Goal: Information Seeking & Learning: Learn about a topic

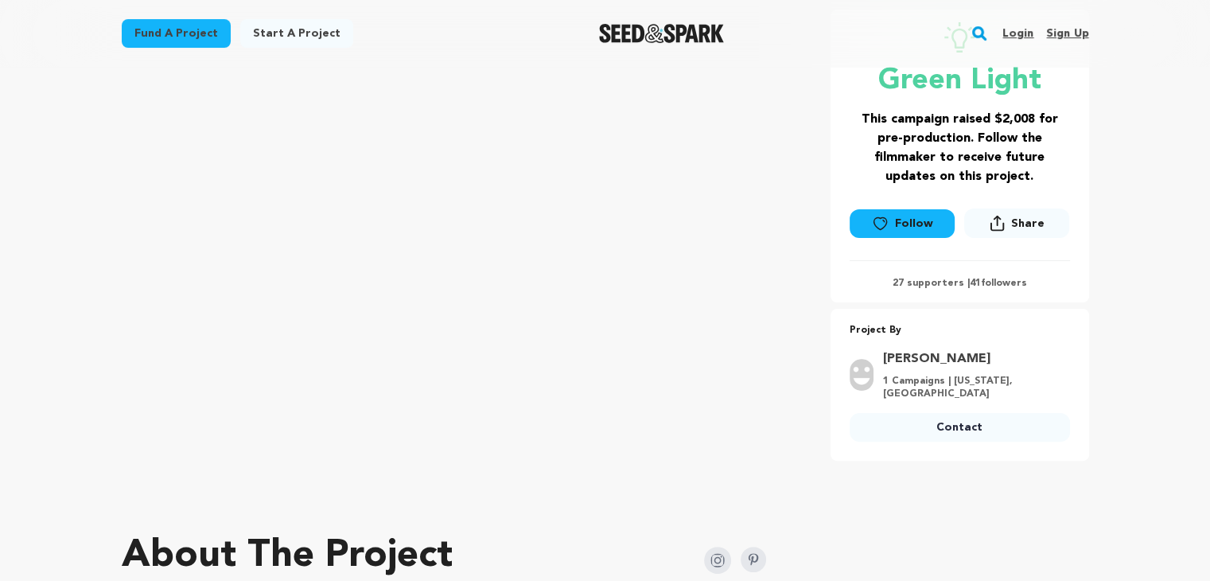
scroll to position [318, 0]
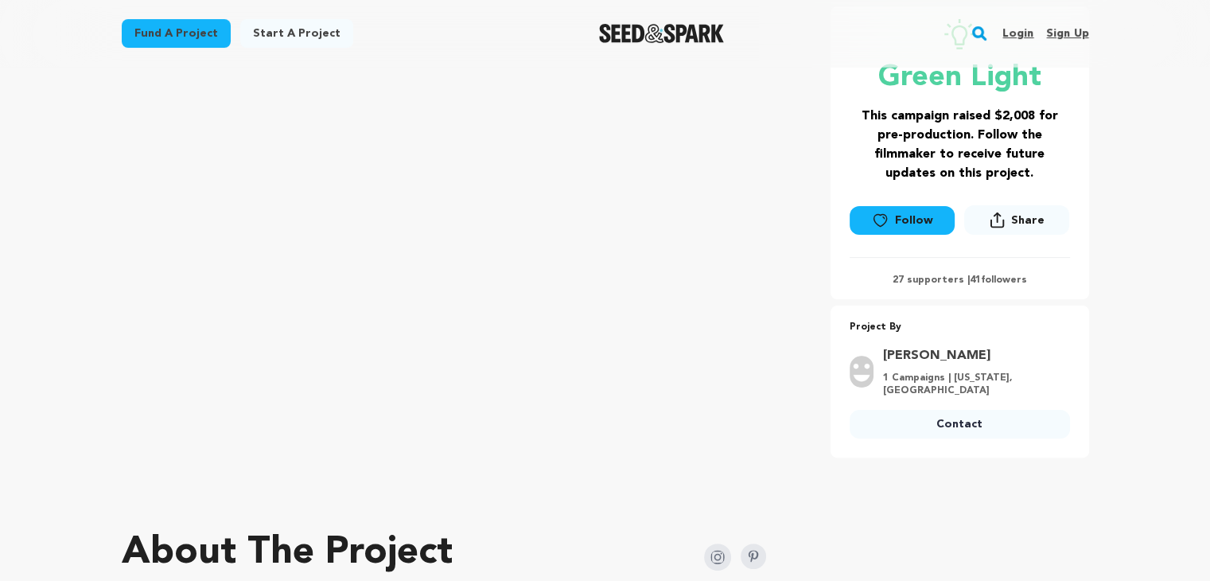
click at [839, 495] on div at bounding box center [605, 495] width 967 height 25
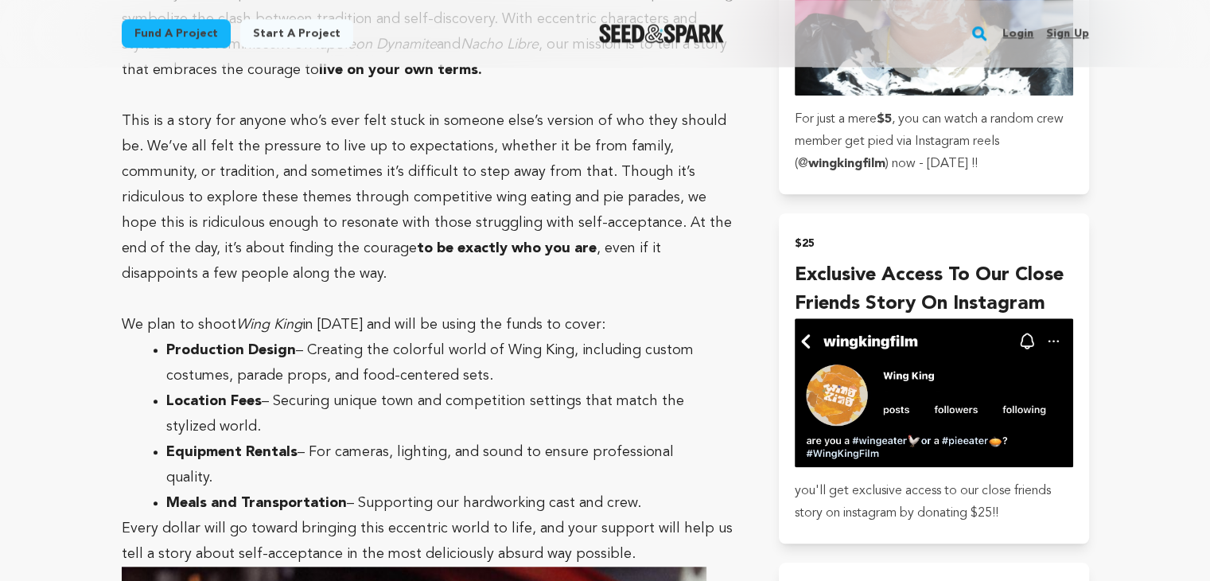
scroll to position [1352, 0]
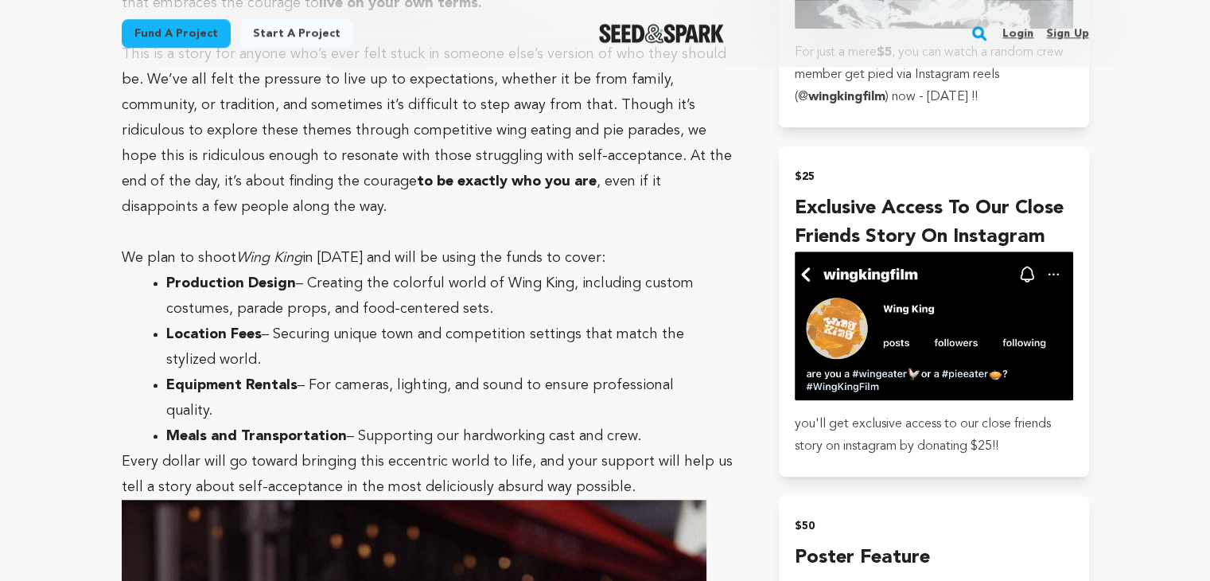
click at [1158, 192] on main "Fund a project Start a project Search Login Sign up Start a project" at bounding box center [605, 482] width 1210 height 3668
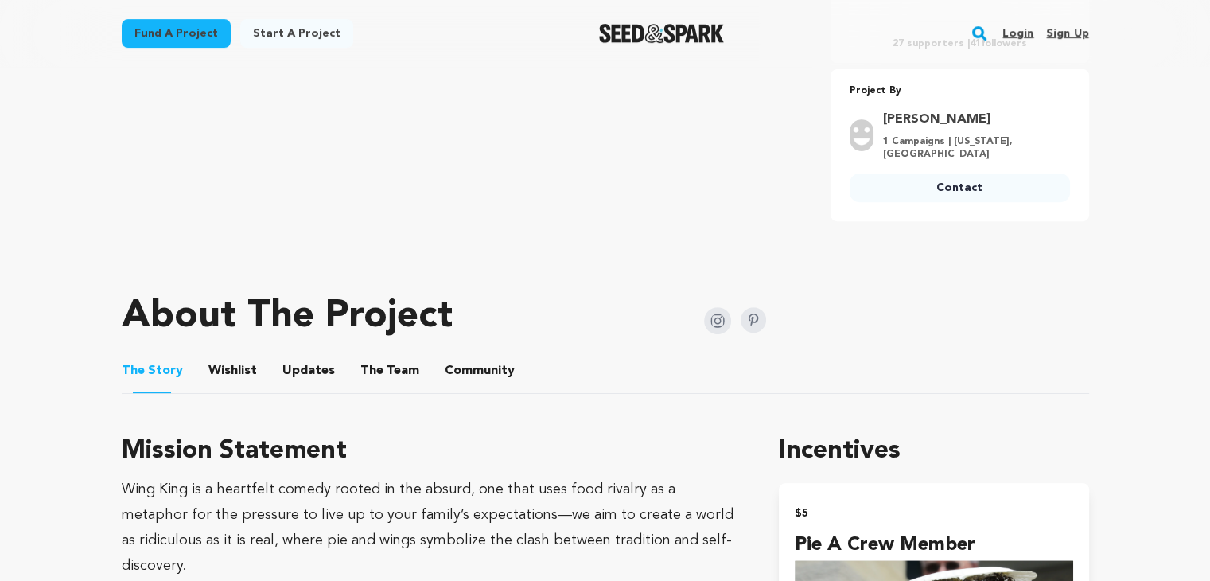
scroll to position [557, 0]
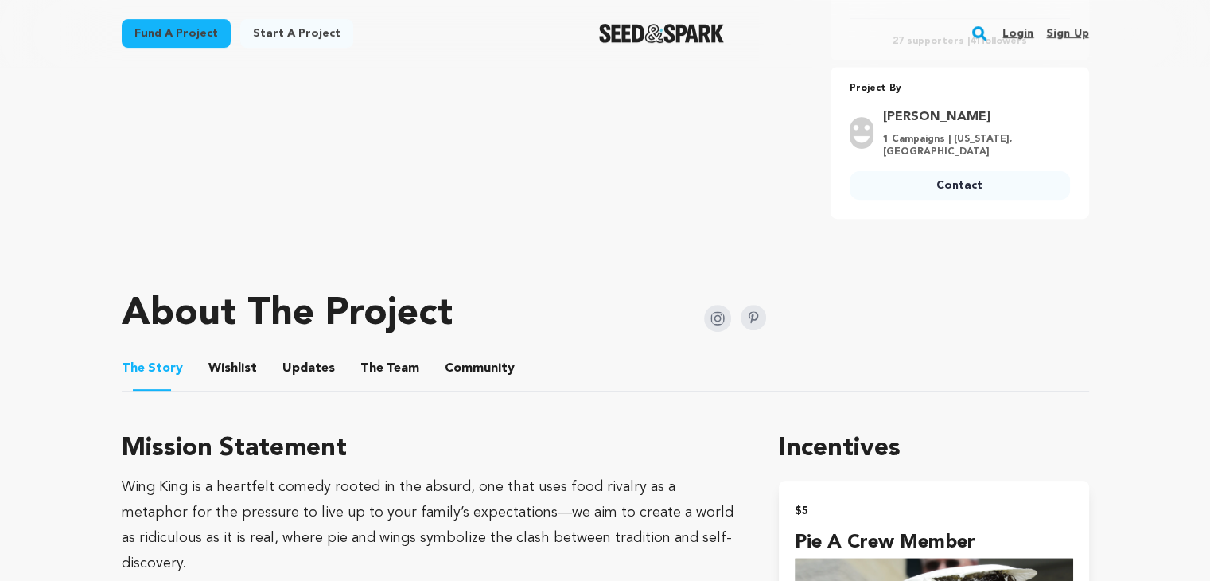
click at [1020, 360] on ul "The Story The Story Wishlist Wishlist Updates Updates The Team The Team Communi…" at bounding box center [605, 368] width 967 height 45
click at [978, 351] on ul "The Story The Story Wishlist Wishlist Updates Updates The Team The Team Communi…" at bounding box center [605, 368] width 967 height 45
click at [983, 351] on ul "The Story The Story Wishlist Wishlist Updates Updates The Team The Team Communi…" at bounding box center [605, 368] width 967 height 45
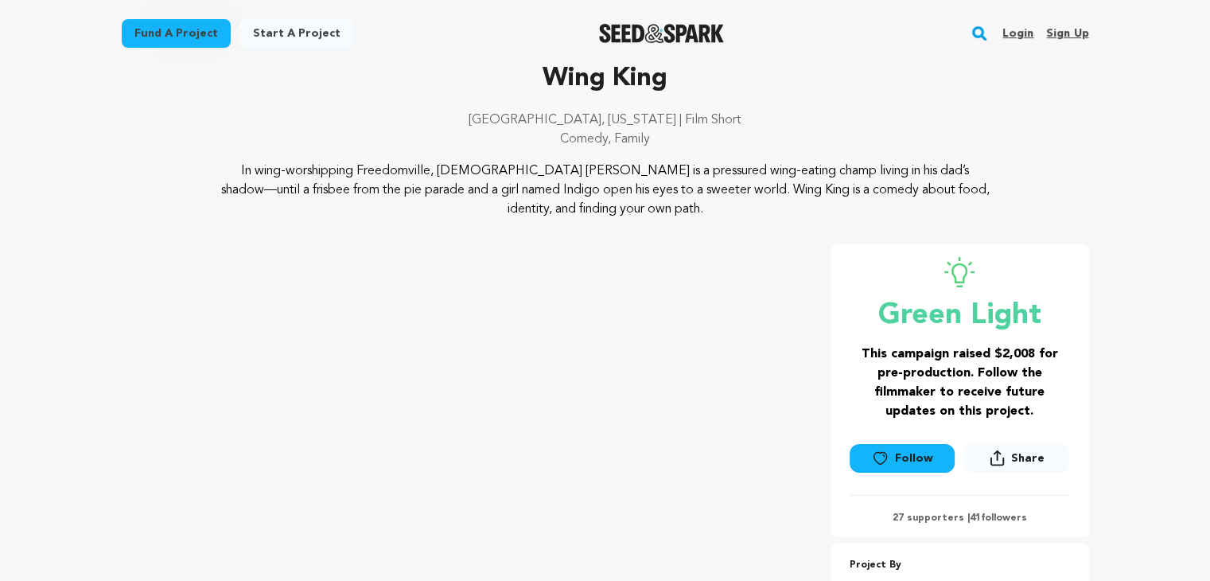
scroll to position [80, 0]
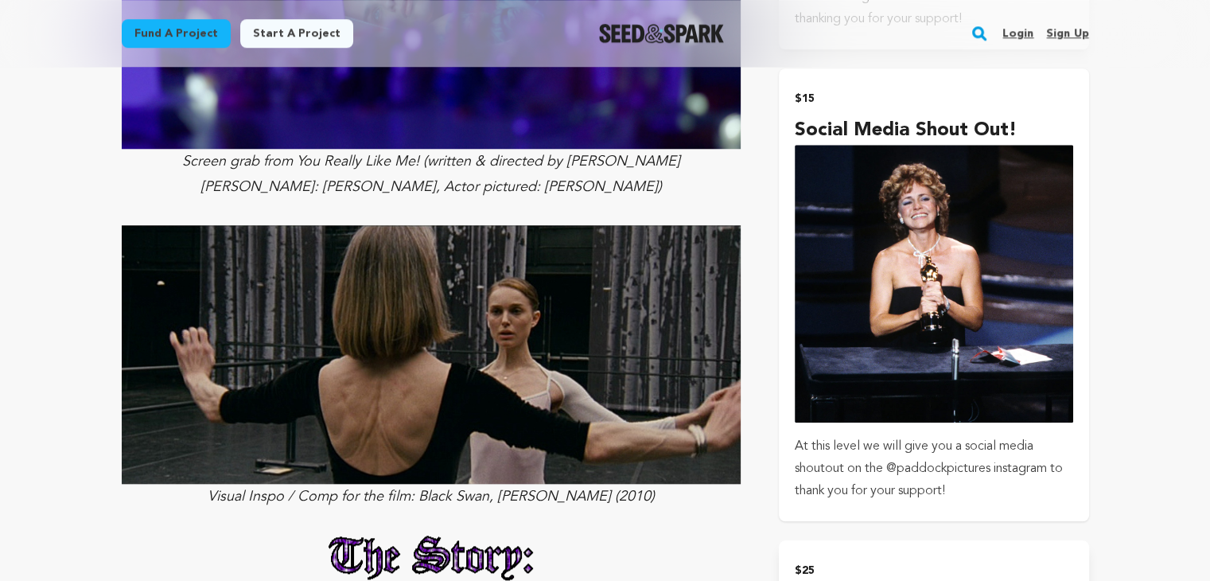
scroll to position [1431, 0]
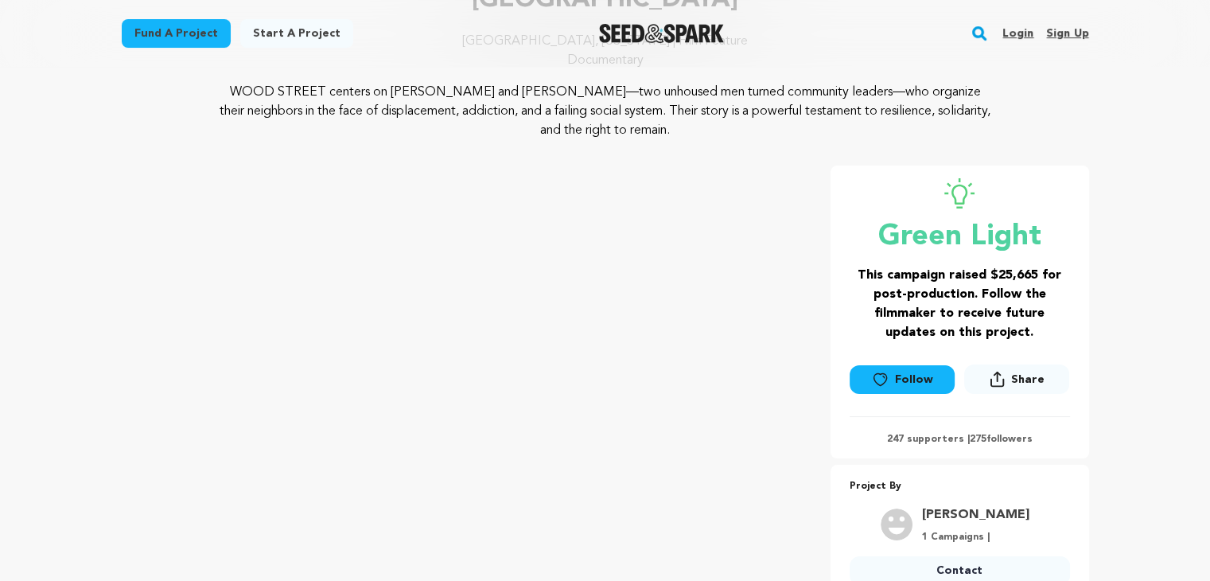
scroll to position [398, 0]
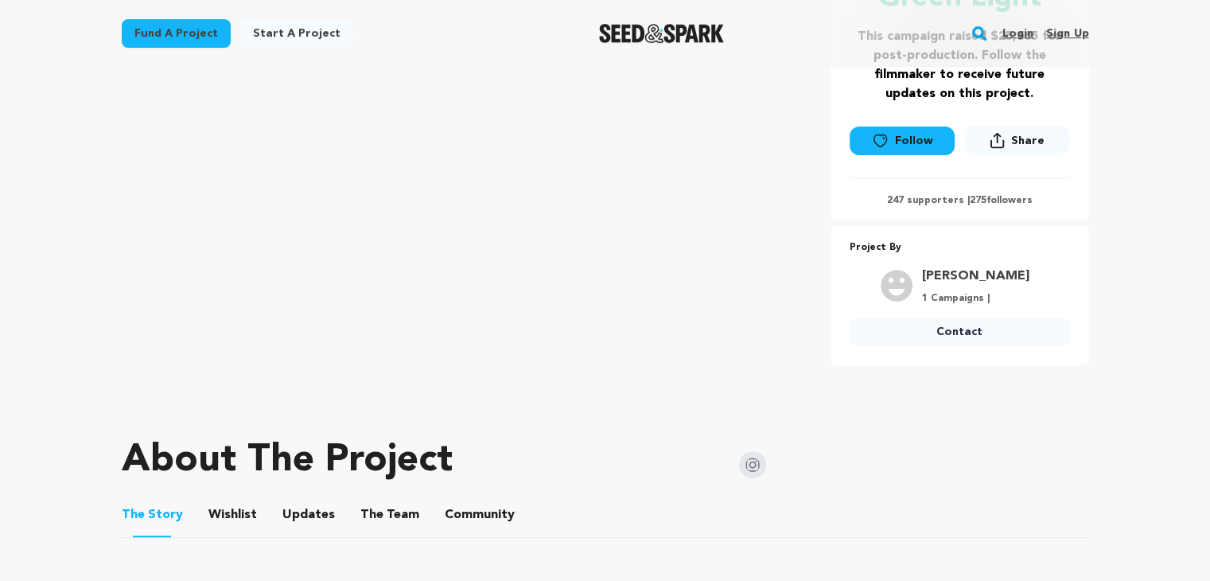
click at [983, 272] on link "[PERSON_NAME]" at bounding box center [975, 275] width 107 height 19
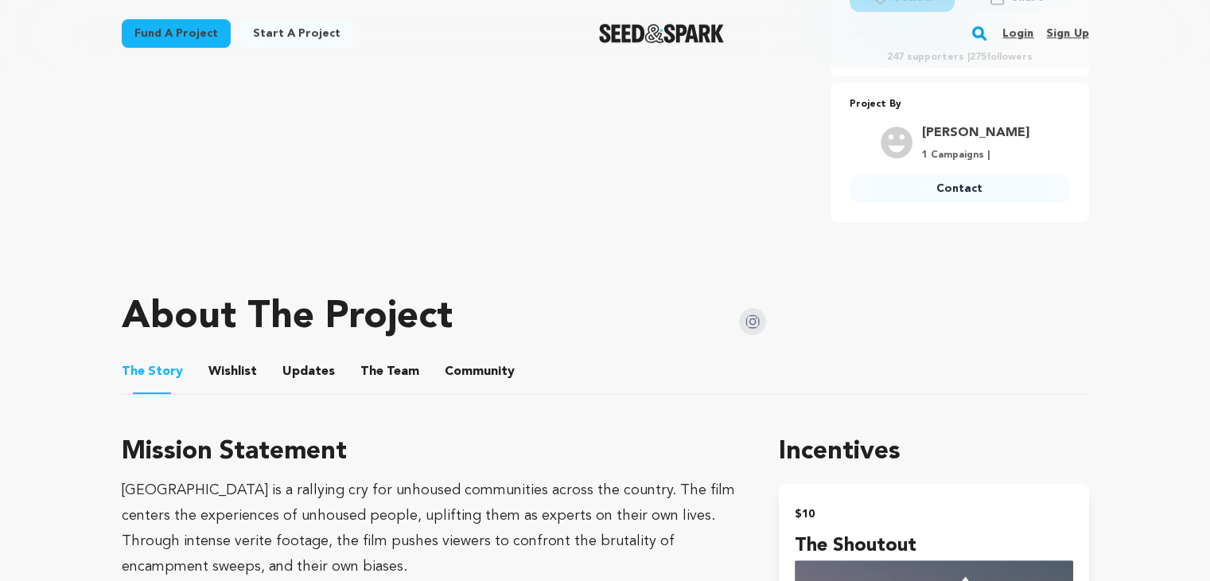
scroll to position [557, 0]
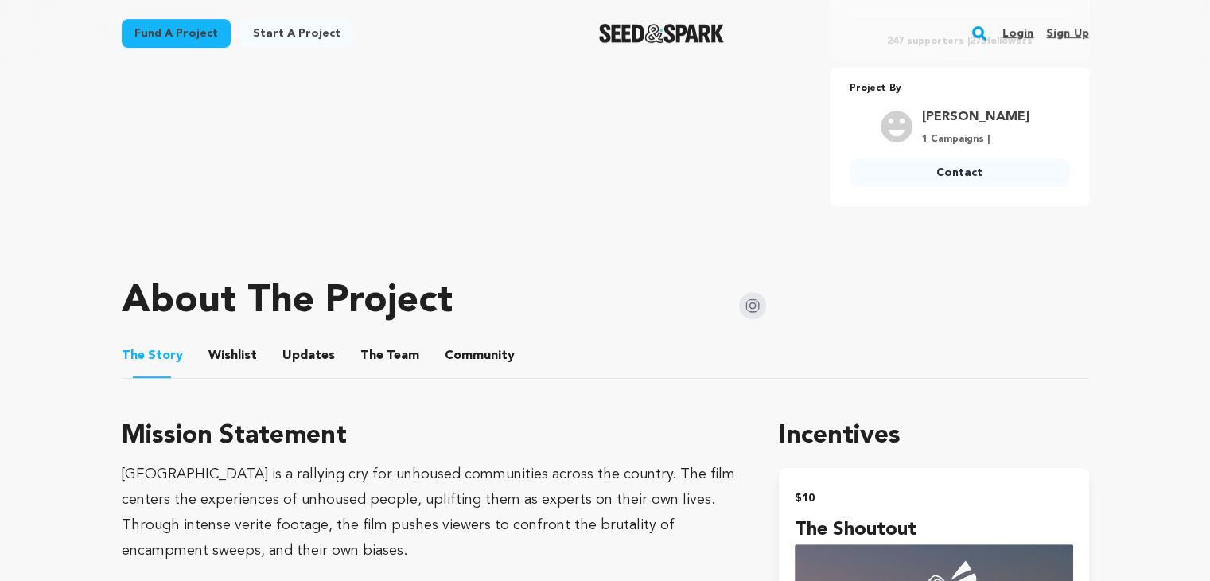
click at [573, 298] on div "About The Project" at bounding box center [444, 302] width 645 height 64
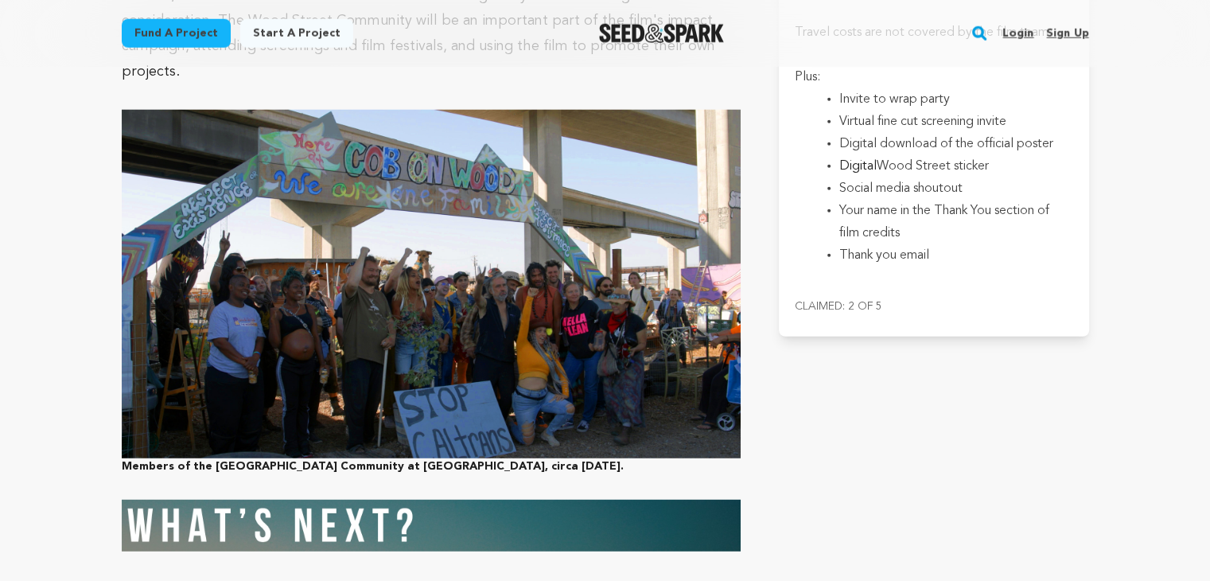
scroll to position [4215, 0]
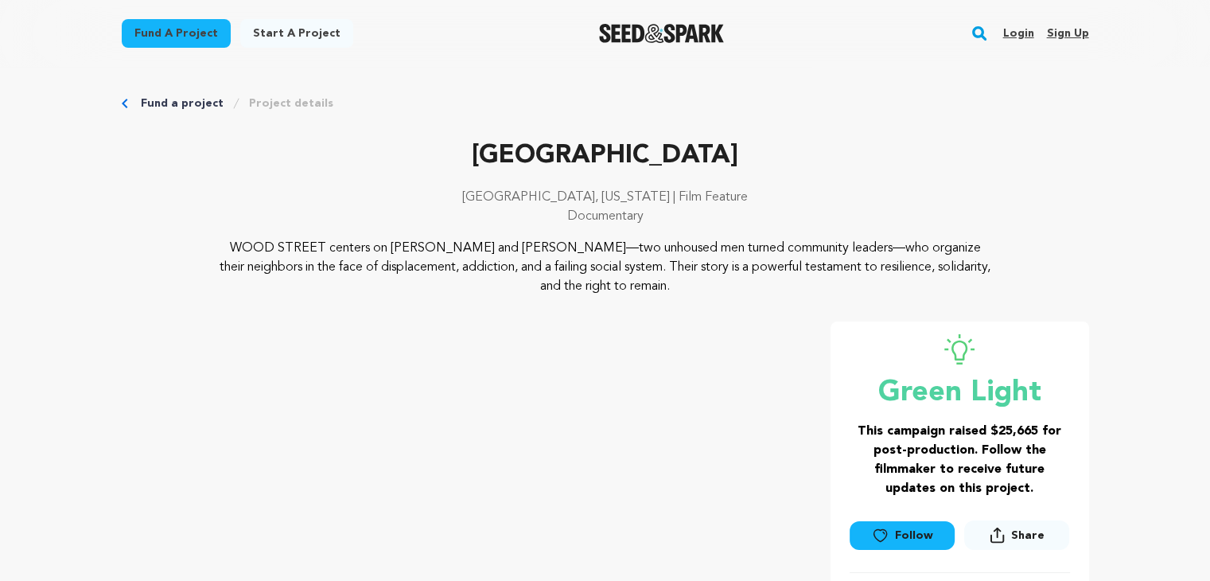
scroll to position [0, 0]
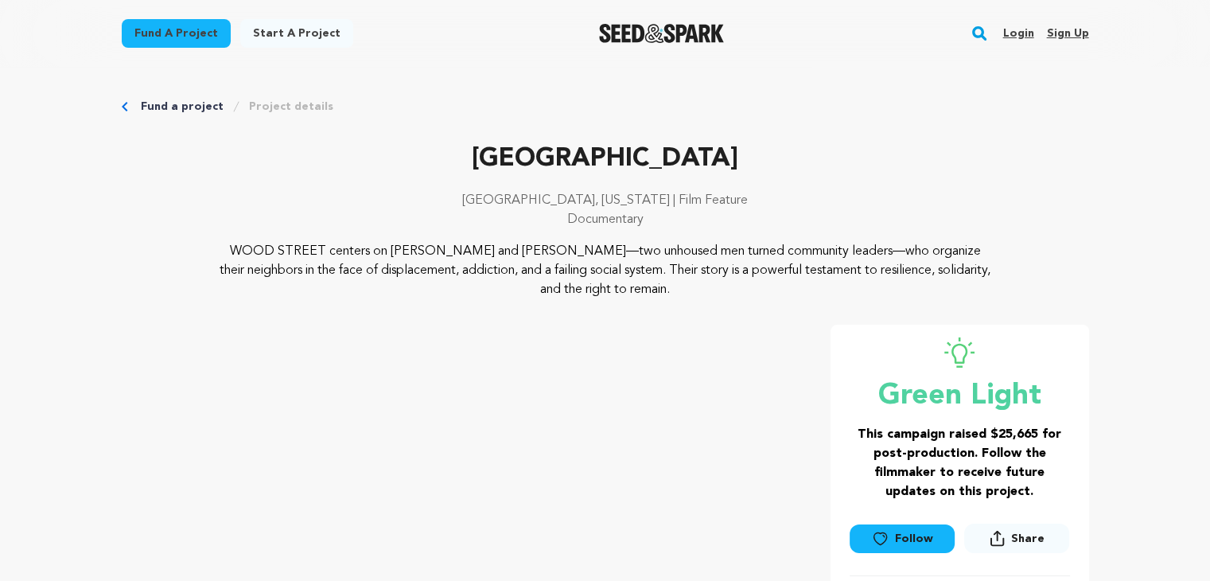
click at [1042, 153] on p "[GEOGRAPHIC_DATA]" at bounding box center [605, 159] width 967 height 38
